Goal: Information Seeking & Learning: Learn about a topic

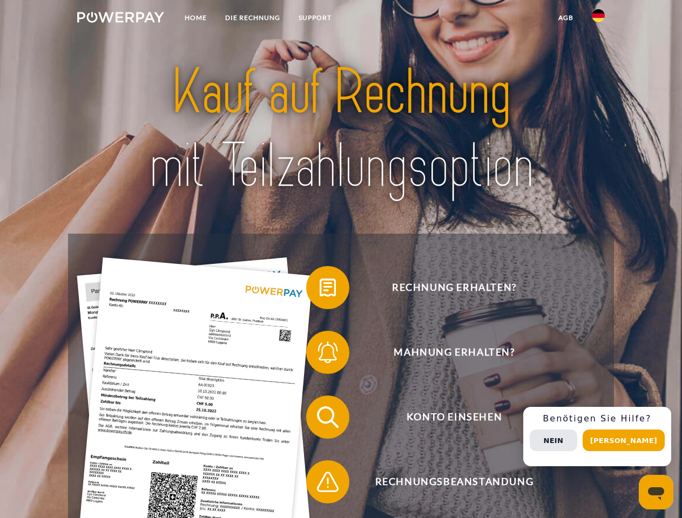
click at [120, 19] on img at bounding box center [120, 17] width 87 height 11
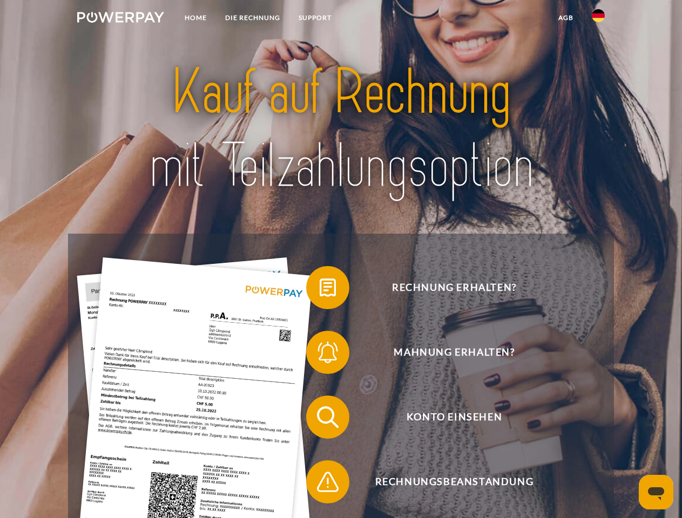
click at [598, 19] on img at bounding box center [598, 15] width 13 height 13
click at [565, 18] on link "agb" at bounding box center [565, 17] width 33 height 19
click at [320, 290] on span at bounding box center [312, 288] width 54 height 54
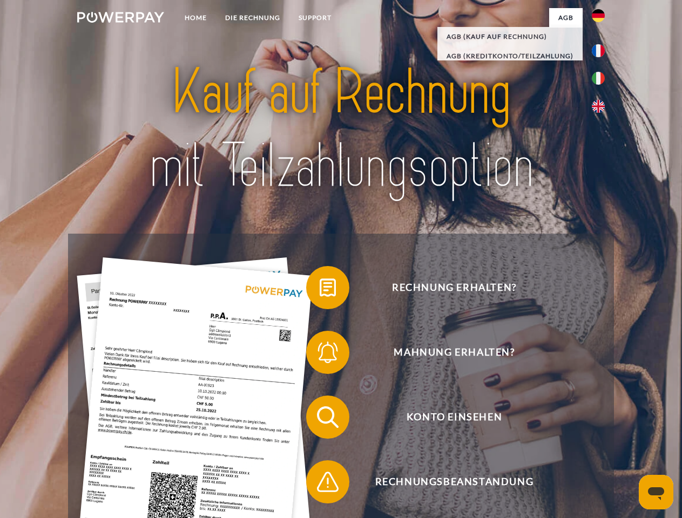
click at [320, 355] on span at bounding box center [312, 353] width 54 height 54
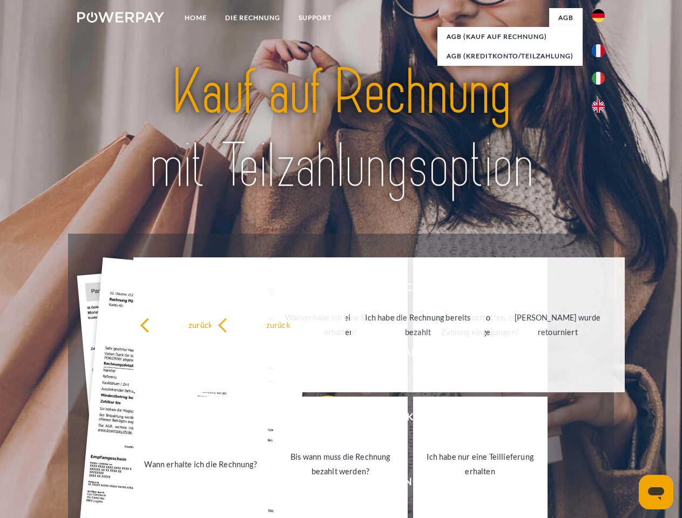
click at [320, 420] on link "Bis wann muss die Rechnung bezahlt werden?" at bounding box center [340, 464] width 134 height 135
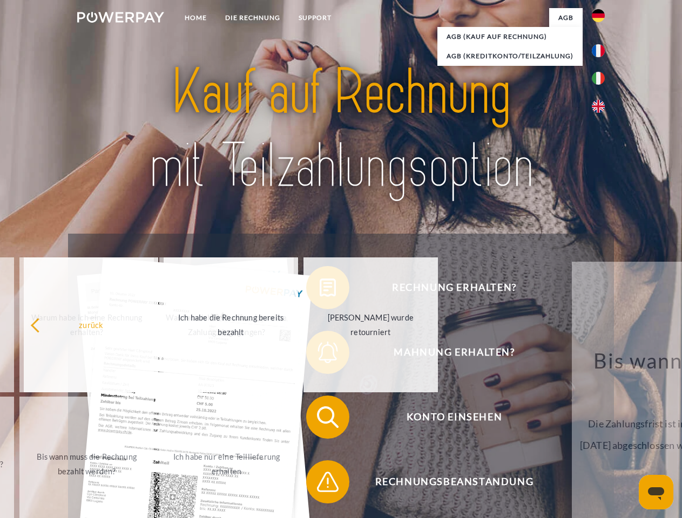
click at [320, 484] on div "Rechnung erhalten? Mahnung erhalten? Konto einsehen" at bounding box center [340, 450] width 545 height 432
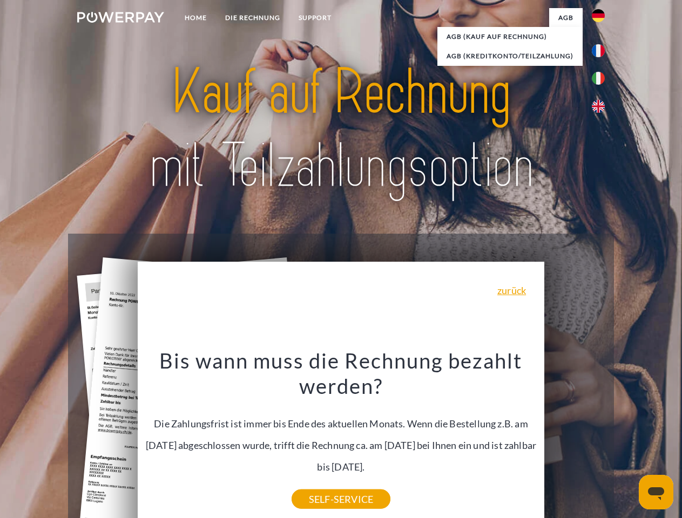
click at [601, 437] on div "Rechnung erhalten? Mahnung erhalten? Konto einsehen" at bounding box center [340, 450] width 545 height 432
click at [575, 439] on span "Konto einsehen" at bounding box center [454, 417] width 265 height 43
click at [627, 441] on header "Home DIE RECHNUNG SUPPORT" at bounding box center [341, 373] width 682 height 746
